Goal: Information Seeking & Learning: Learn about a topic

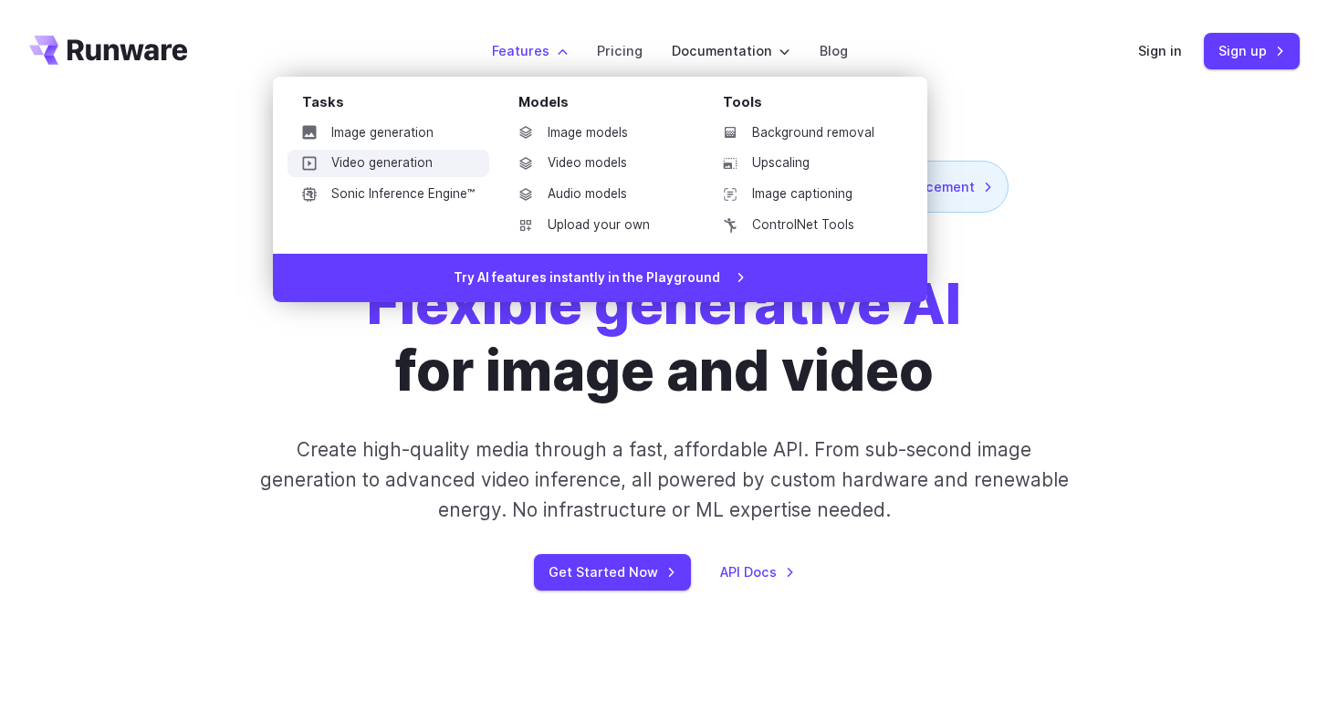
click at [394, 171] on link "Video generation" at bounding box center [388, 163] width 202 height 27
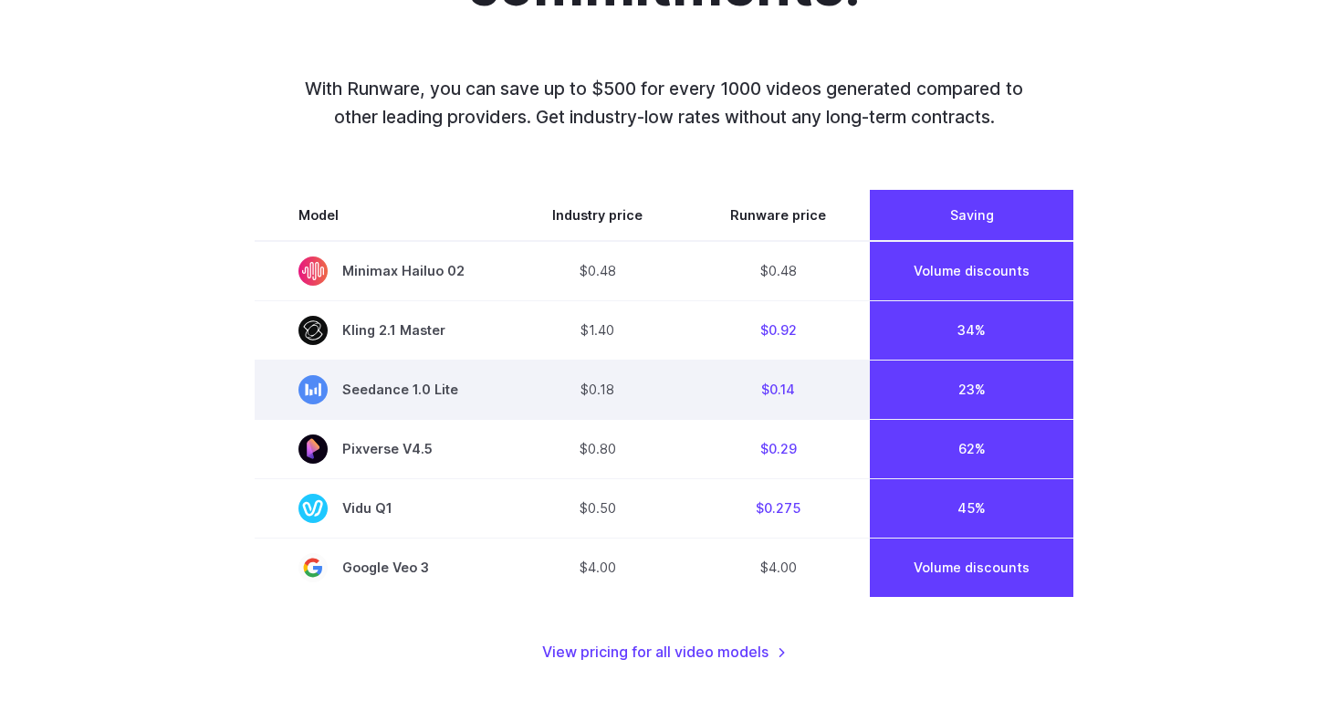
scroll to position [1287, 0]
